Goal: Information Seeking & Learning: Learn about a topic

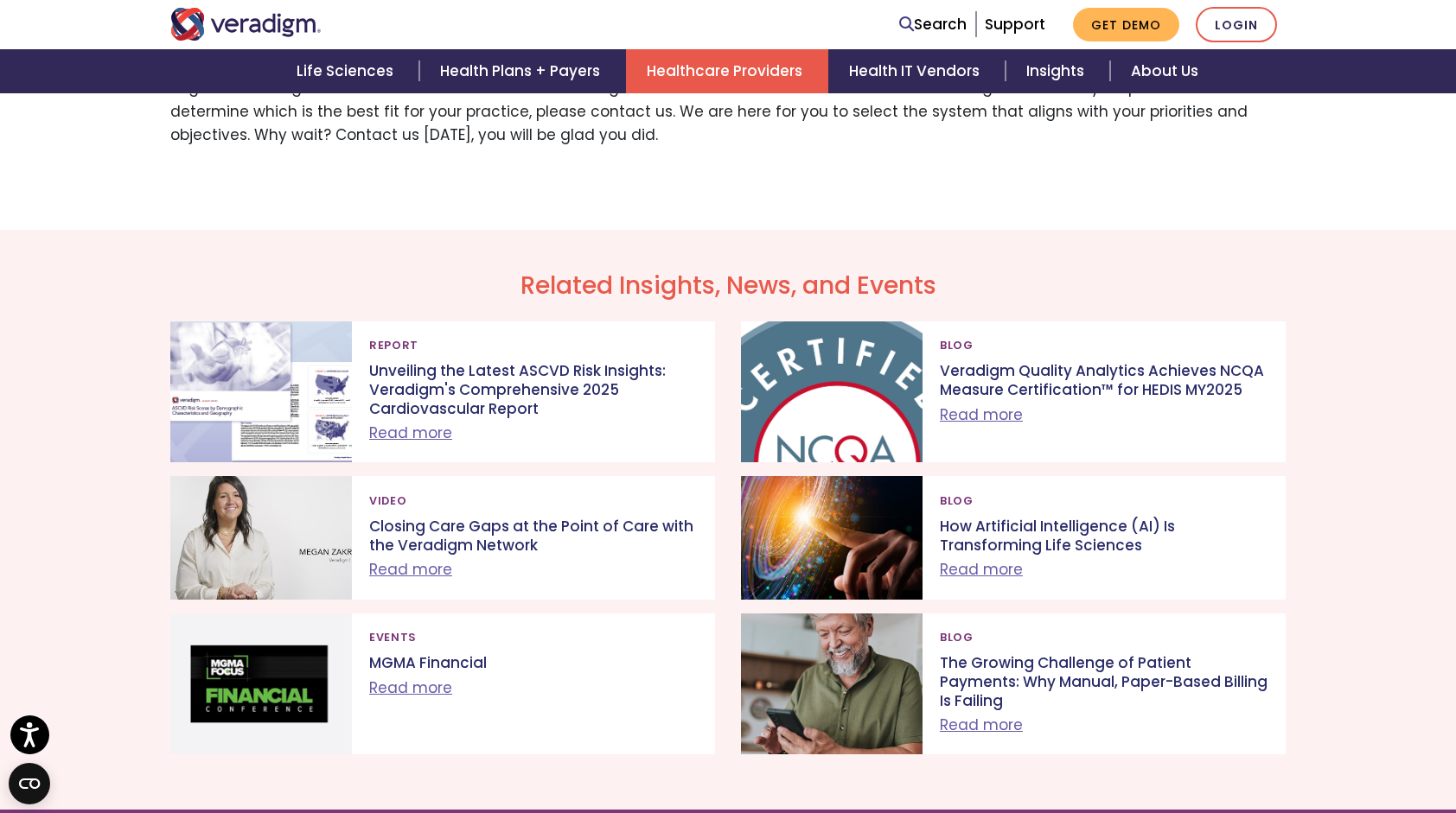
scroll to position [2636, 0]
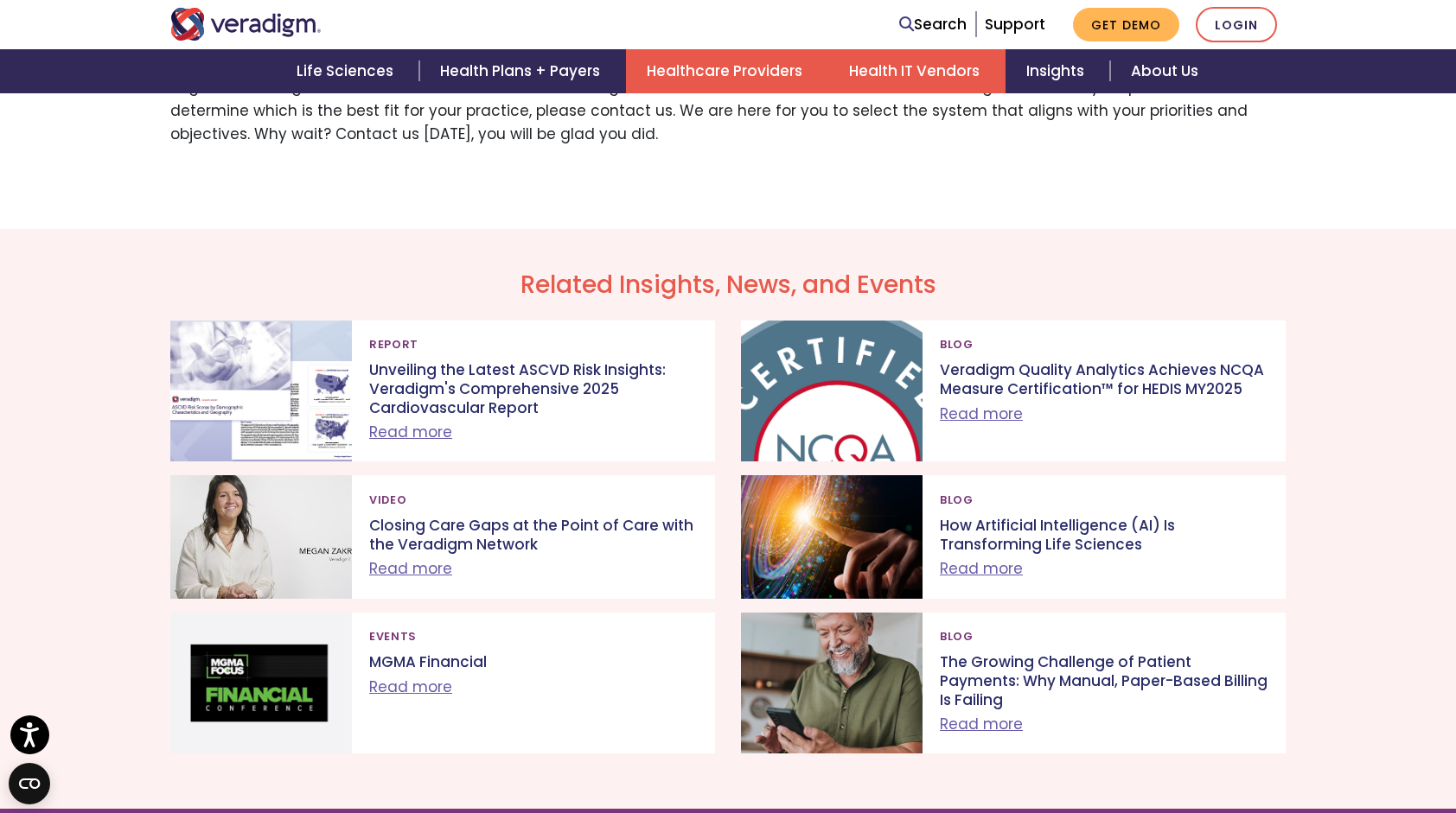
click at [878, 62] on link "Health IT Vendors" at bounding box center [916, 72] width 177 height 44
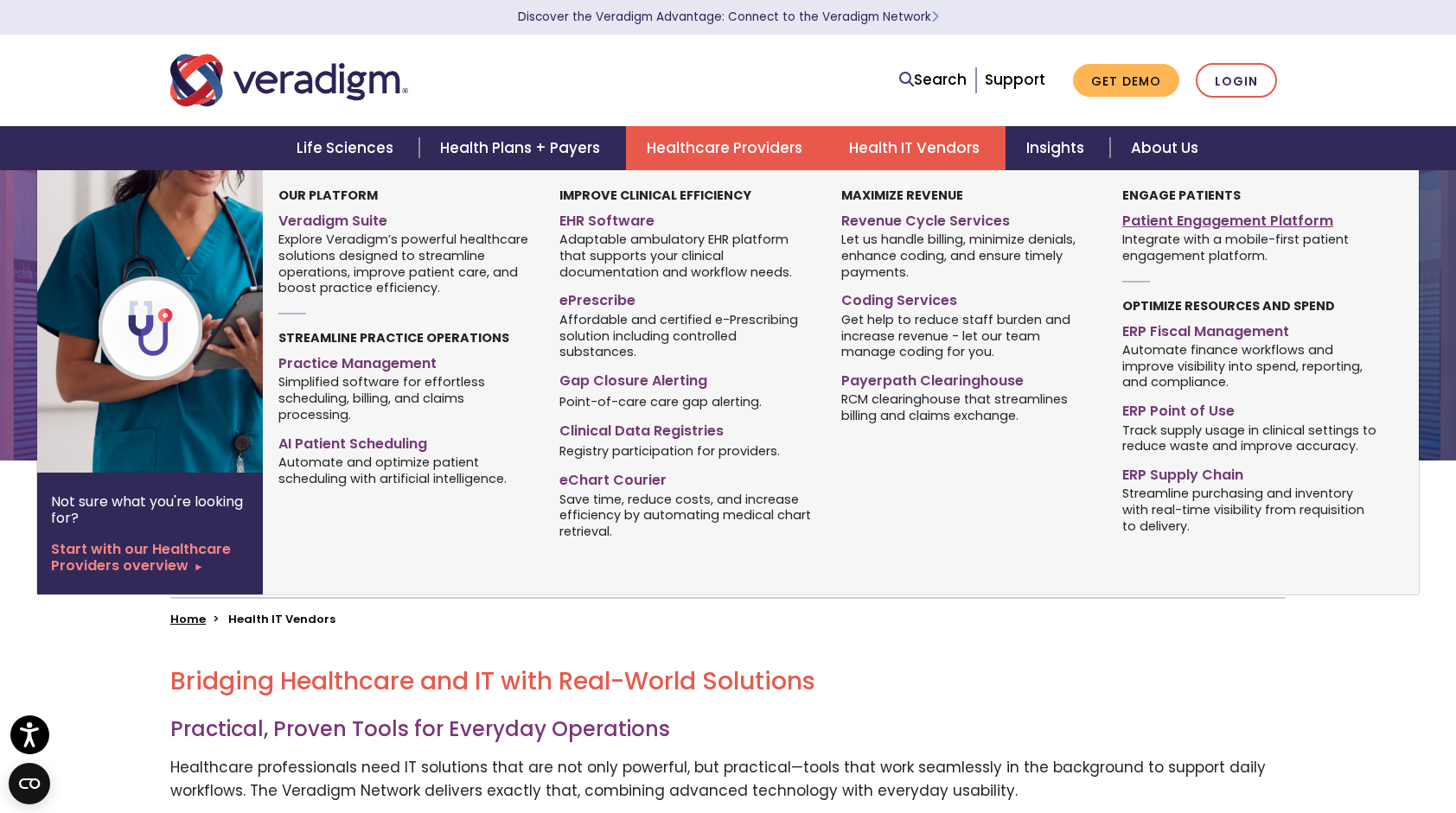
click at [1158, 214] on link "Patient Engagement Platform" at bounding box center [1249, 218] width 255 height 25
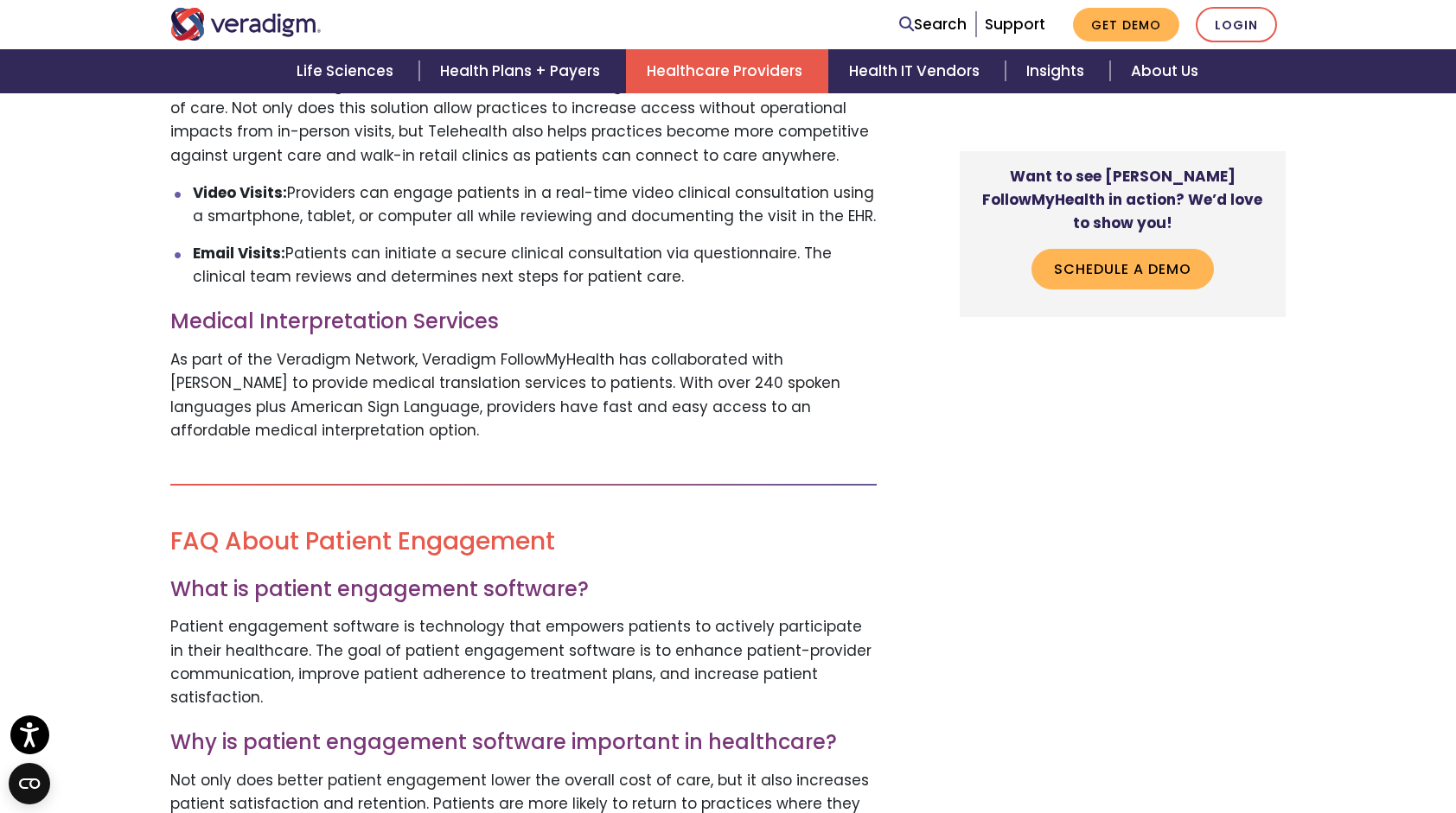
scroll to position [3730, 0]
